Goal: Task Accomplishment & Management: Manage account settings

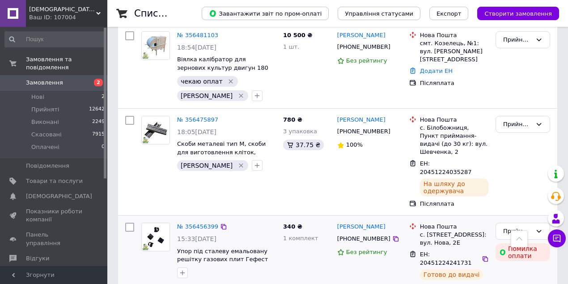
scroll to position [1490, 0]
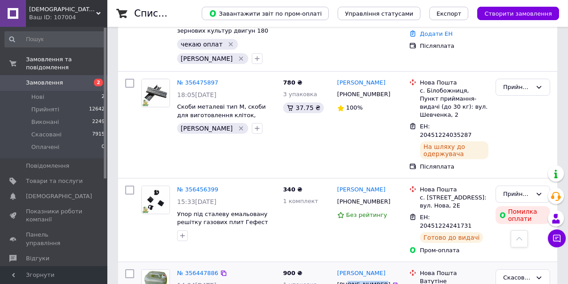
drag, startPoint x: 378, startPoint y: 114, endPoint x: 348, endPoint y: 114, distance: 30.0
click at [348, 279] on div "+380969819089" at bounding box center [363, 285] width 57 height 12
copy div "0969819089"
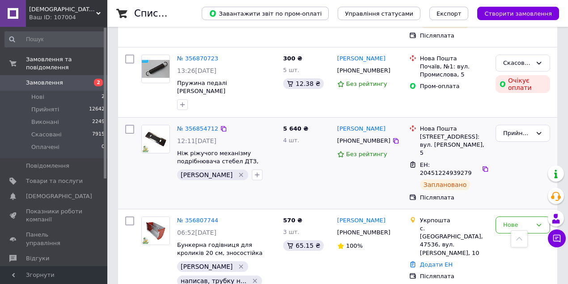
scroll to position [0, 0]
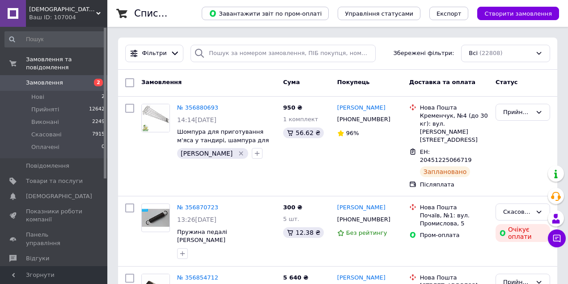
click at [57, 75] on link "Замовлення 2" at bounding box center [55, 82] width 110 height 15
click at [29, 254] on span "Відгуки" at bounding box center [37, 258] width 23 height 8
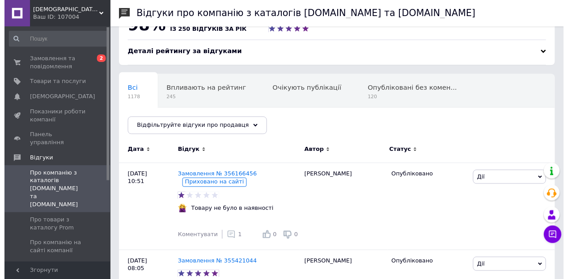
scroll to position [59, 0]
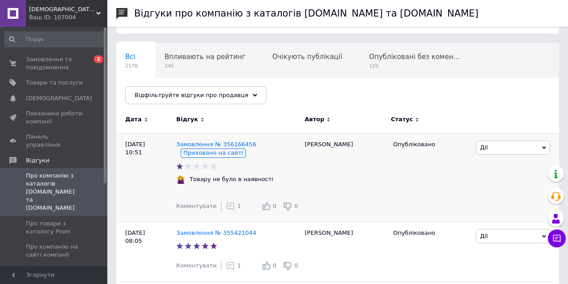
click at [531, 146] on span "Дії" at bounding box center [513, 147] width 74 height 14
click at [501, 200] on li "Опублікувати на сайті" at bounding box center [512, 206] width 73 height 21
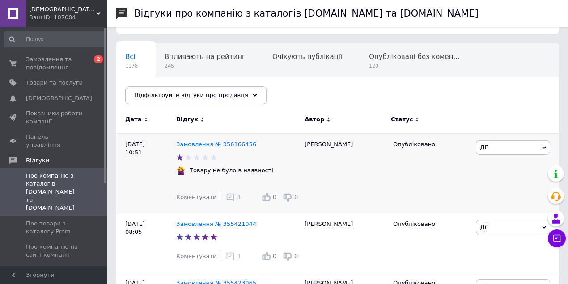
click at [226, 195] on icon at bounding box center [230, 197] width 9 height 9
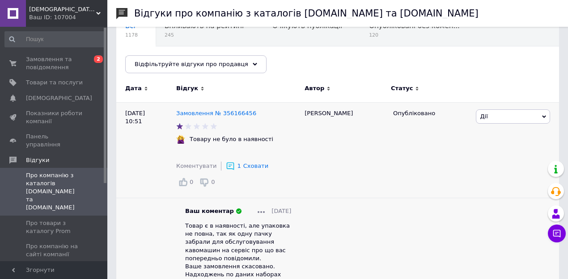
scroll to position [179, 0]
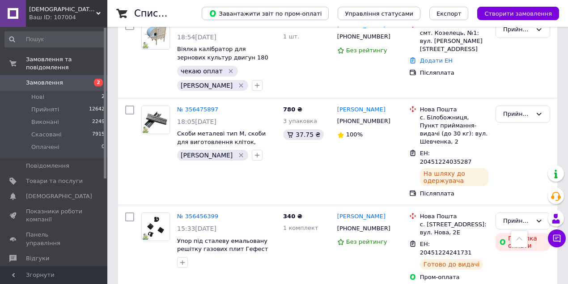
scroll to position [1495, 0]
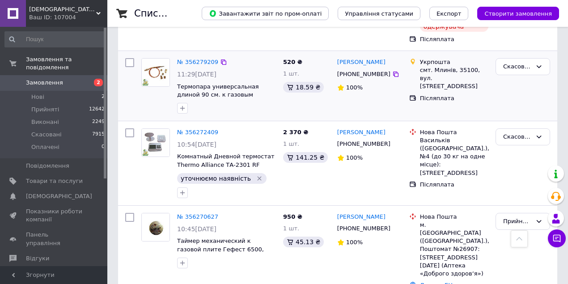
scroll to position [805, 0]
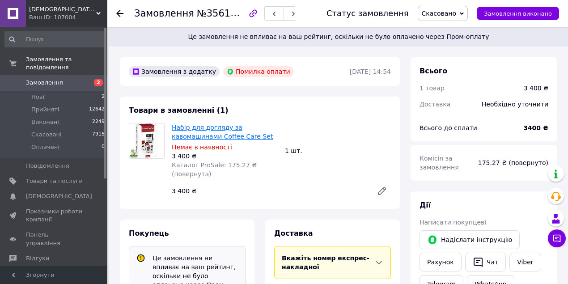
click at [238, 129] on link "Набір для догляду за кавомашинами Coffee Care Set" at bounding box center [222, 132] width 101 height 16
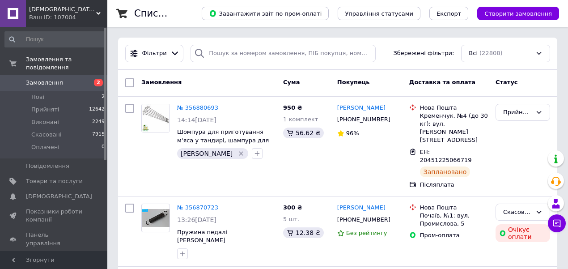
click at [42, 254] on span "Відгуки" at bounding box center [37, 258] width 23 height 8
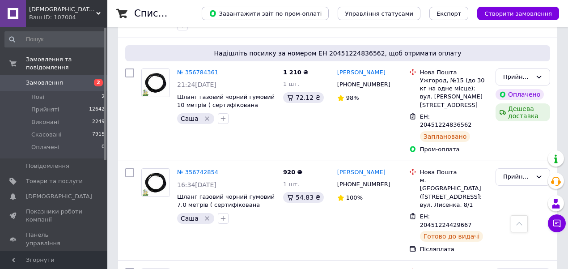
scroll to position [476, 0]
